Goal: Task Accomplishment & Management: Manage account settings

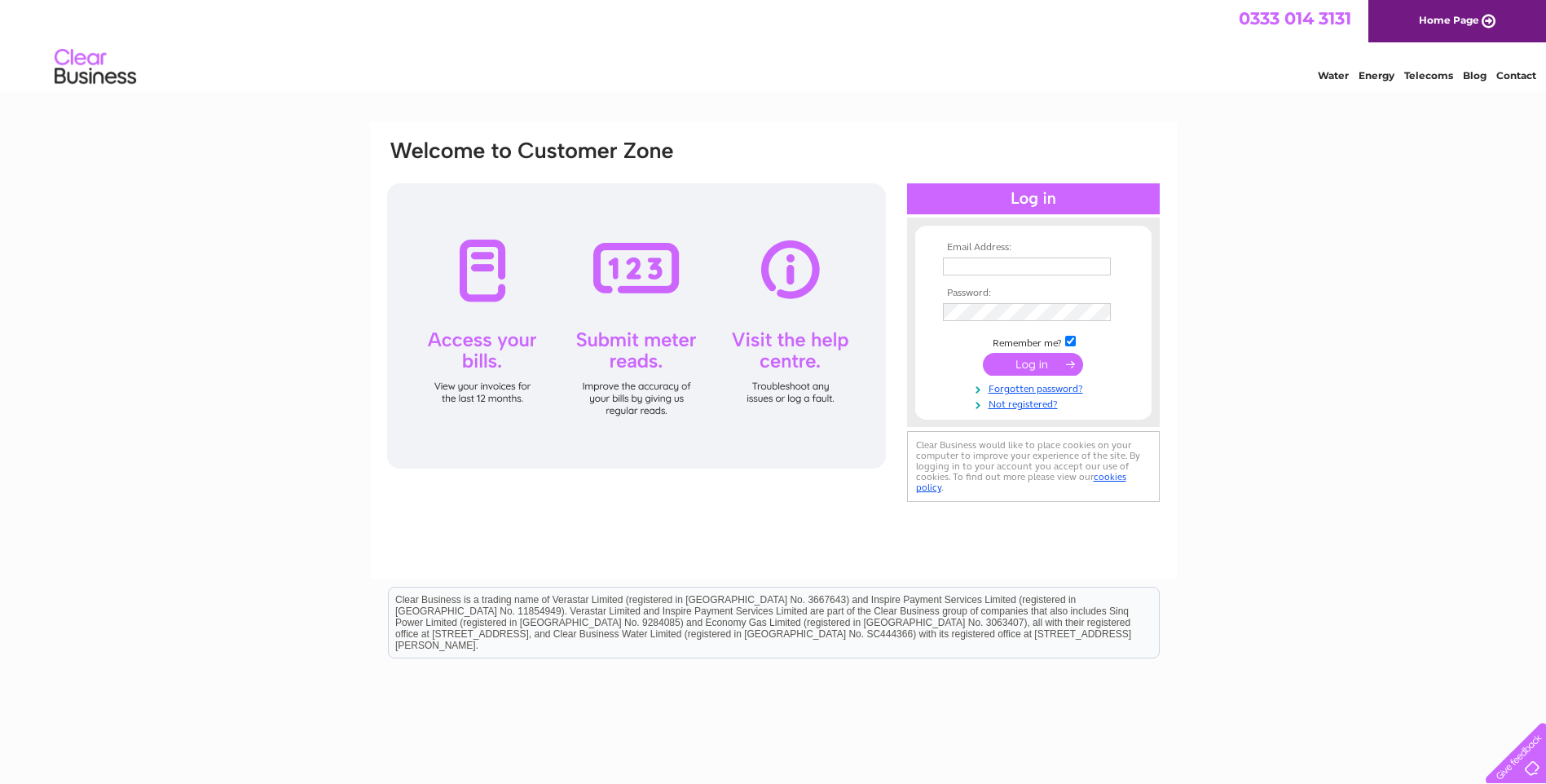
type input "klane@stewartwatson.co.uk"
click at [1037, 365] on input "submit" at bounding box center [1033, 364] width 100 height 22
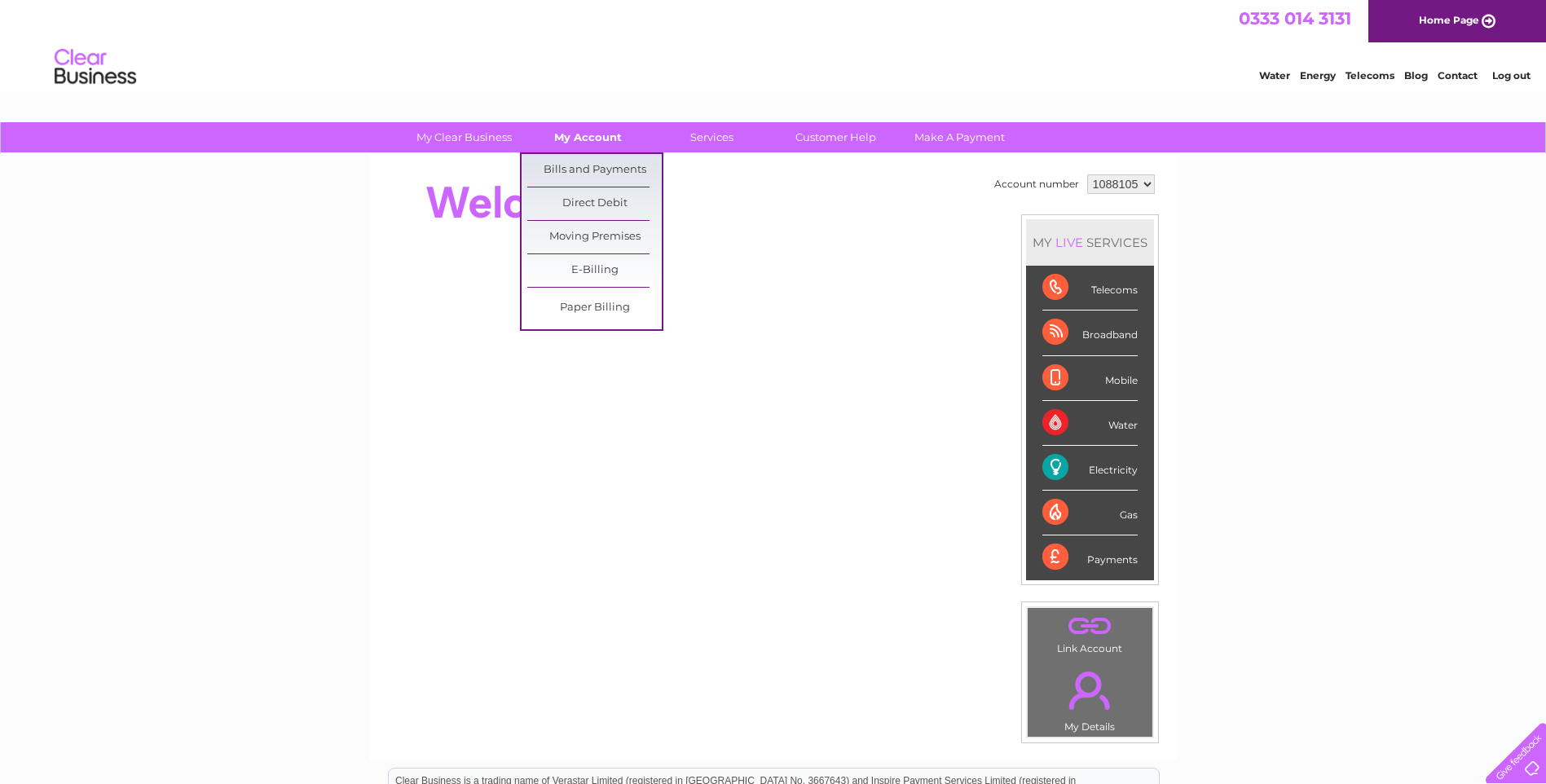
click at [574, 137] on link "My Account" at bounding box center [589, 137] width 135 height 30
click at [577, 166] on link "Bills and Payments" at bounding box center [594, 170] width 135 height 32
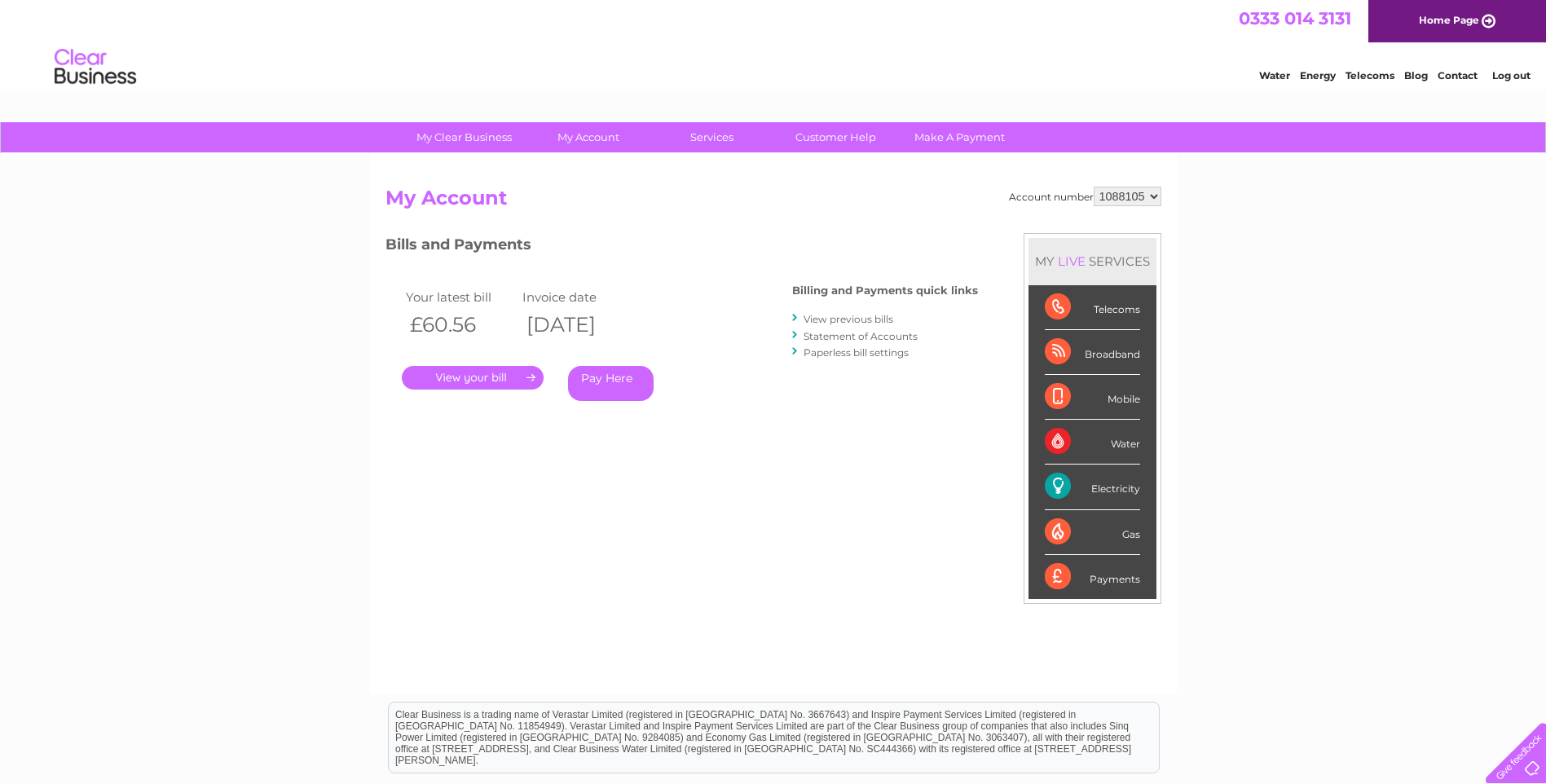
click at [525, 380] on link "." at bounding box center [473, 378] width 142 height 23
